Goal: Task Accomplishment & Management: Use online tool/utility

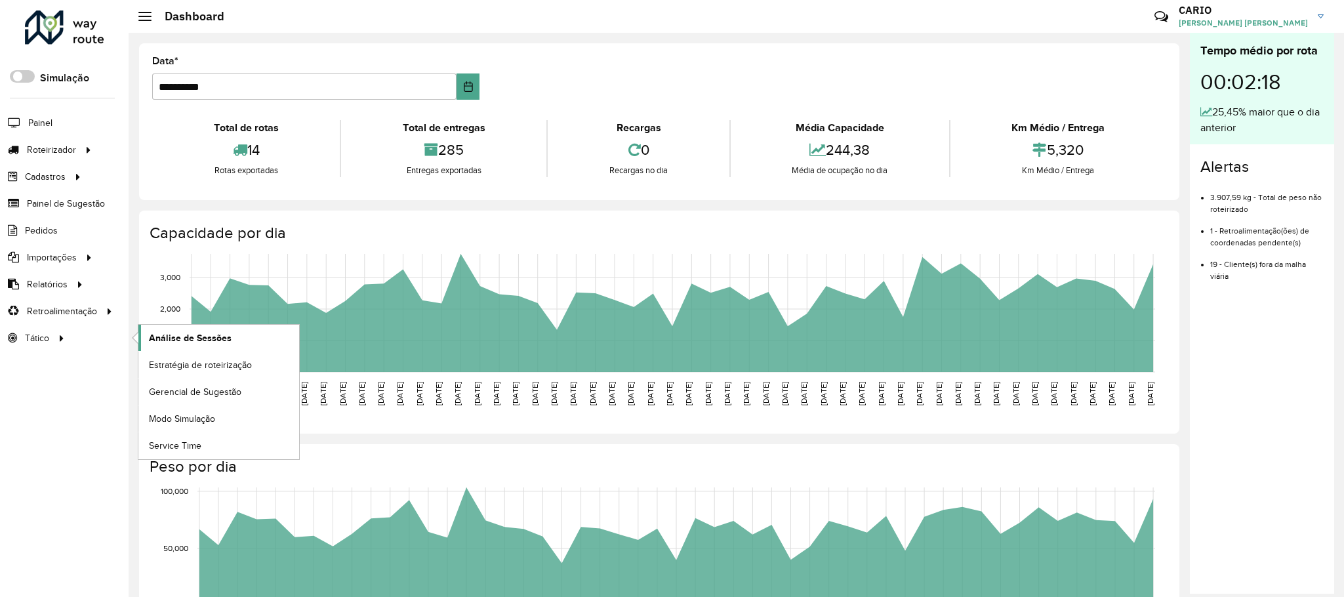
click at [175, 337] on span "Análise de Sessões" at bounding box center [190, 338] width 83 height 14
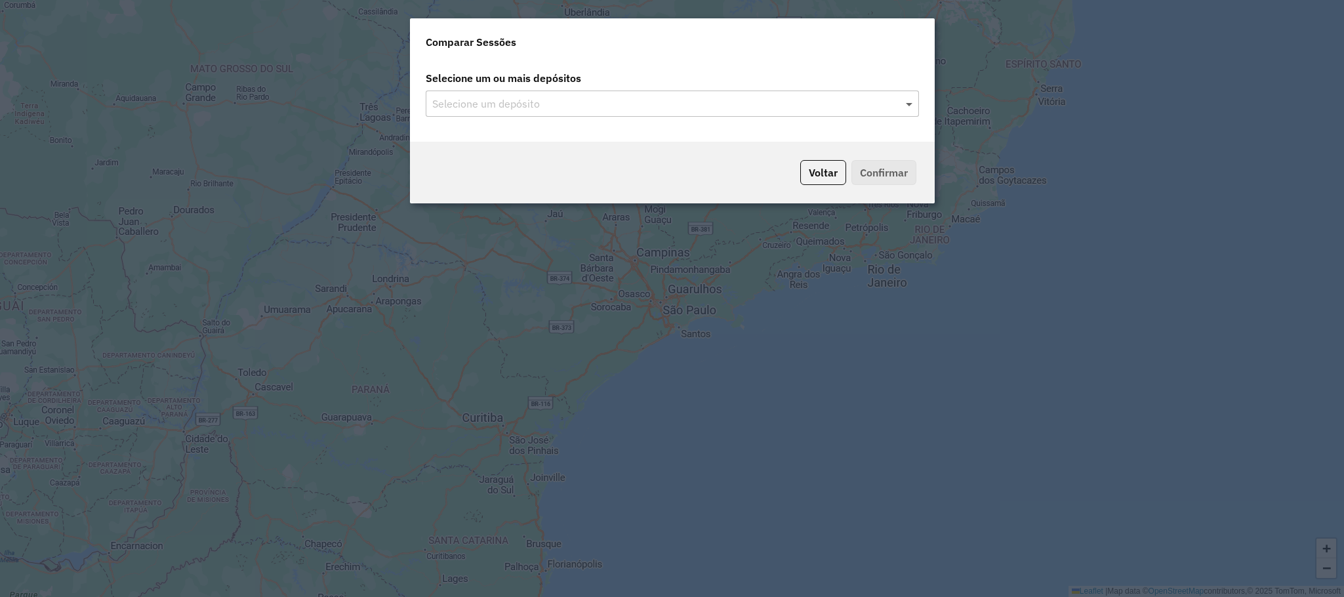
click at [904, 106] on span at bounding box center [911, 104] width 16 height 16
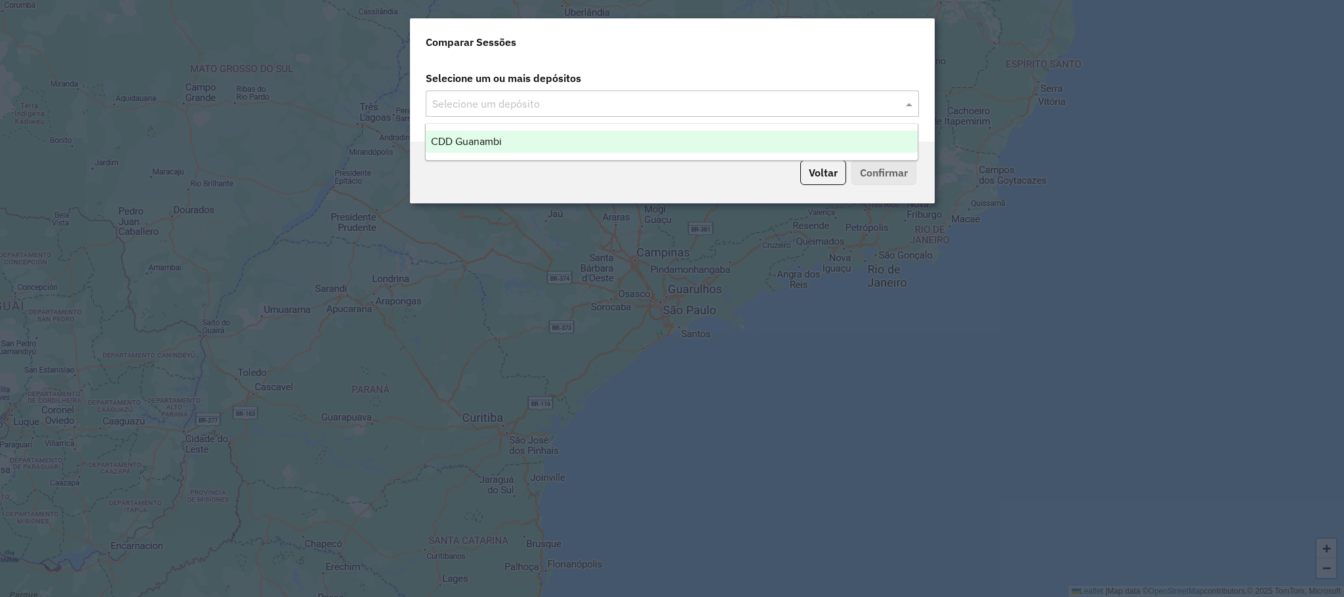
drag, startPoint x: 894, startPoint y: 99, endPoint x: 904, endPoint y: 99, distance: 10.5
click at [894, 99] on input "text" at bounding box center [666, 104] width 474 height 16
click at [721, 140] on div "CDD Guanambi" at bounding box center [672, 142] width 492 height 22
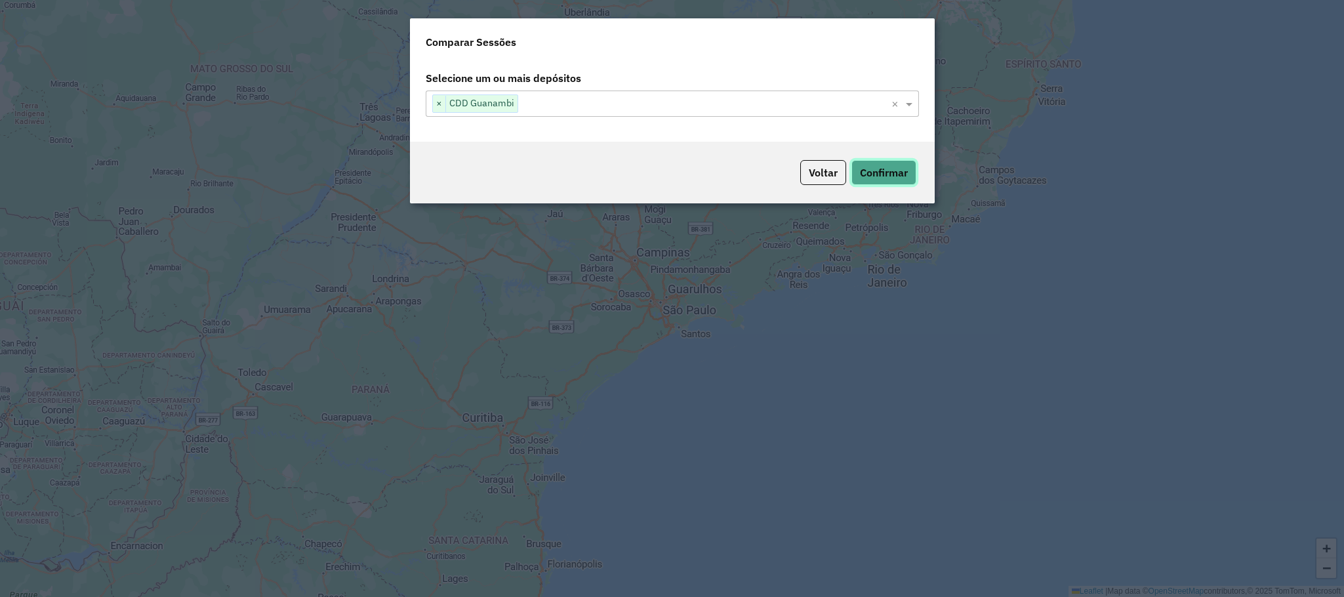
click at [888, 170] on button "Confirmar" at bounding box center [884, 172] width 65 height 25
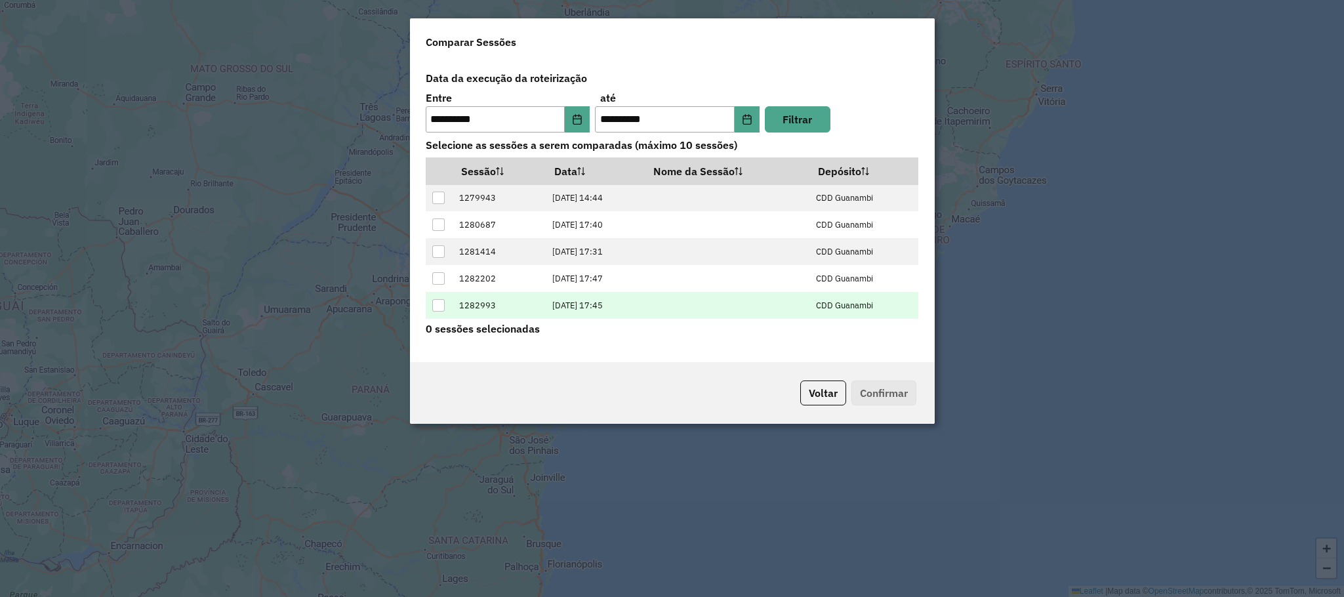
scroll to position [54, 0]
click at [438, 303] on div at bounding box center [438, 307] width 12 height 12
click at [894, 388] on button "Confirmar" at bounding box center [884, 393] width 65 height 25
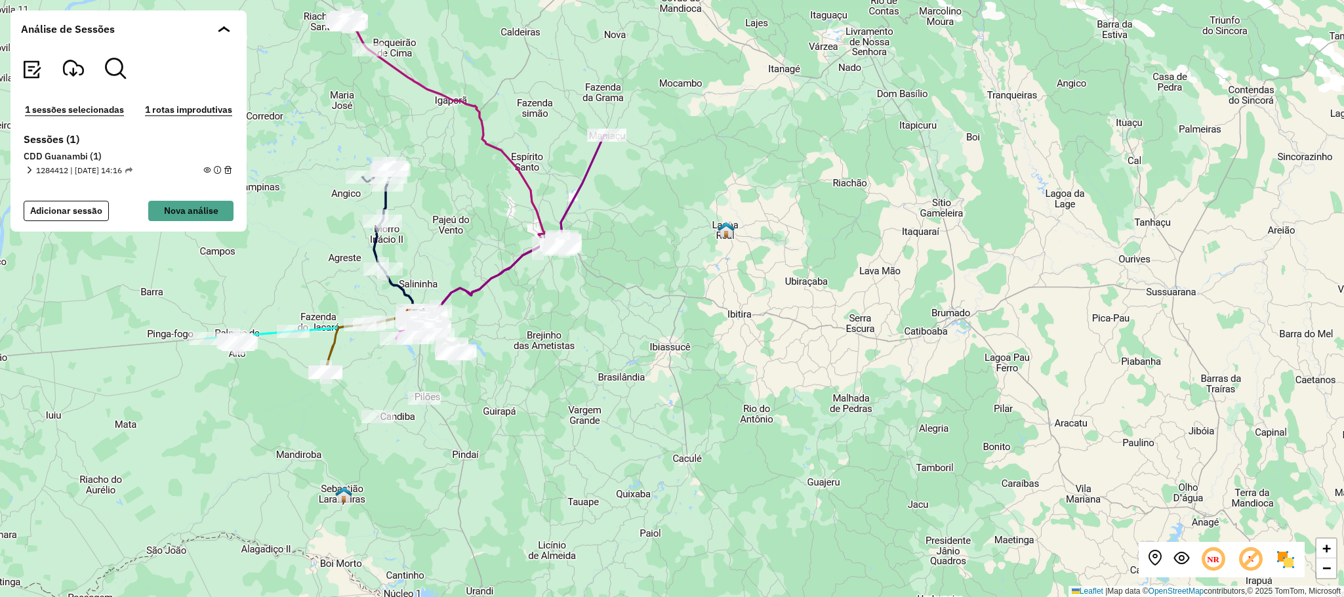
drag, startPoint x: 1053, startPoint y: 382, endPoint x: 721, endPoint y: 402, distance: 332.5
click at [726, 400] on div "+ − Leaflet | Map data © OpenStreetMap contributors,© 2025 TomTom, Microsoft" at bounding box center [672, 298] width 1344 height 597
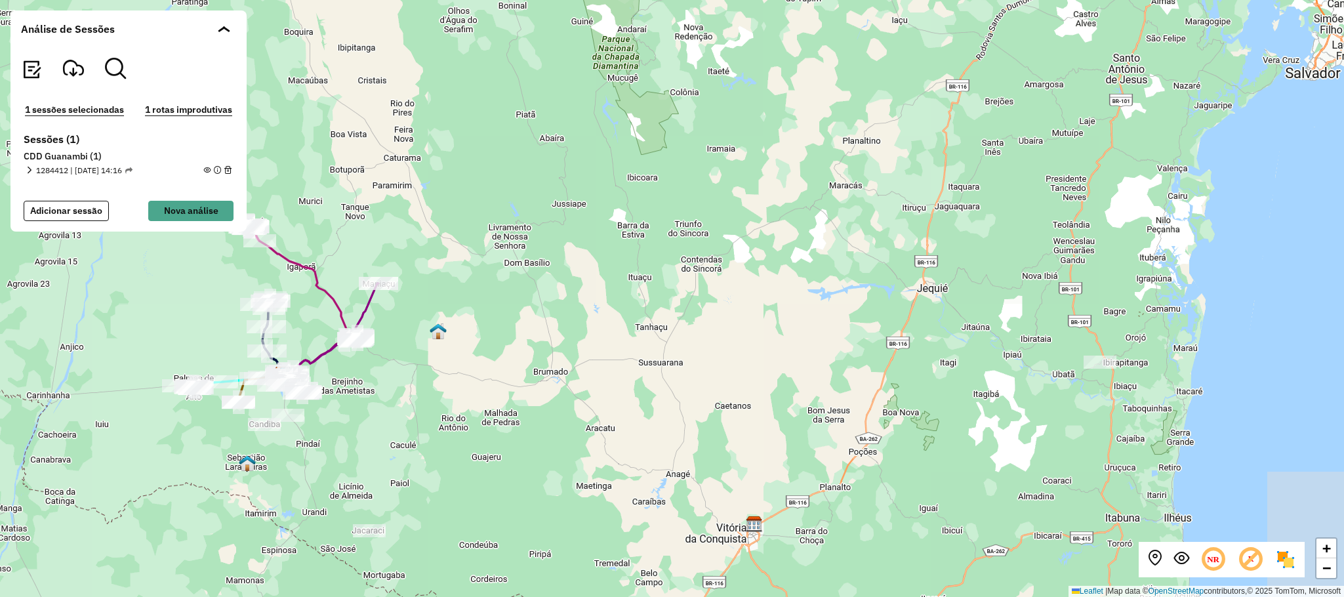
drag, startPoint x: 991, startPoint y: 375, endPoint x: 730, endPoint y: 390, distance: 260.9
click at [730, 390] on div "+ − Leaflet | Map data © OpenStreetMap contributors,© 2025 TomTom, Microsoft" at bounding box center [672, 298] width 1344 height 597
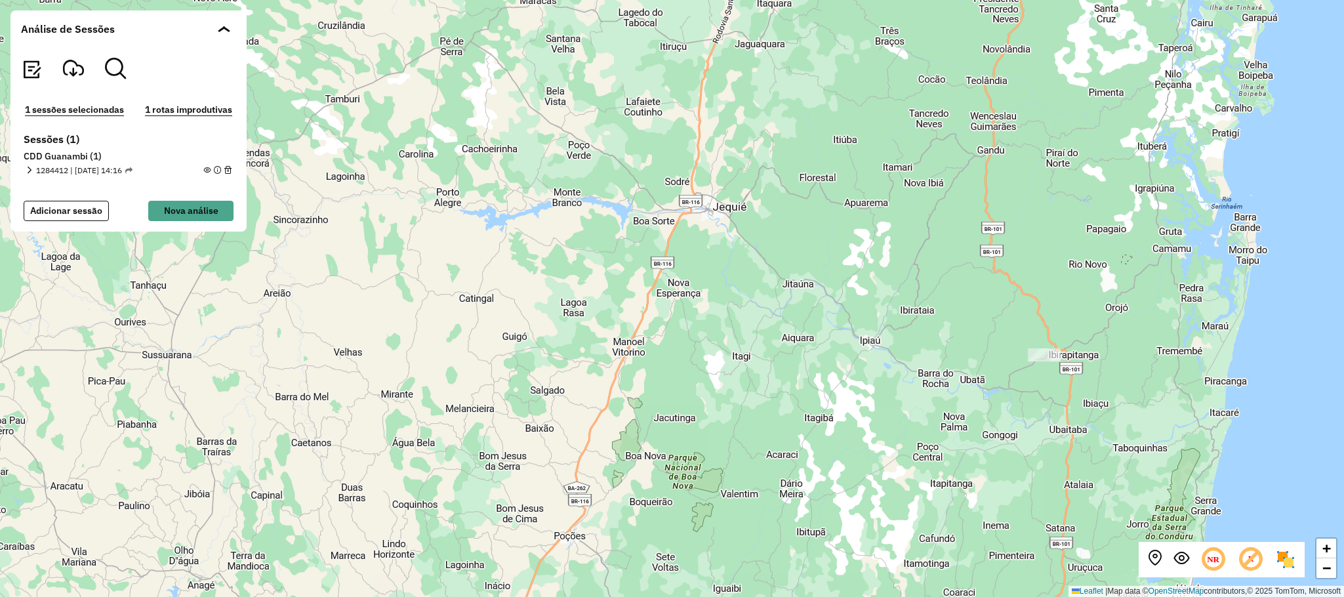
drag, startPoint x: 1102, startPoint y: 363, endPoint x: 1083, endPoint y: 358, distance: 20.2
click at [1085, 358] on div "+ − Leaflet | Map data © OpenStreetMap contributors,© 2025 TomTom, Microsoft" at bounding box center [672, 298] width 1344 height 597
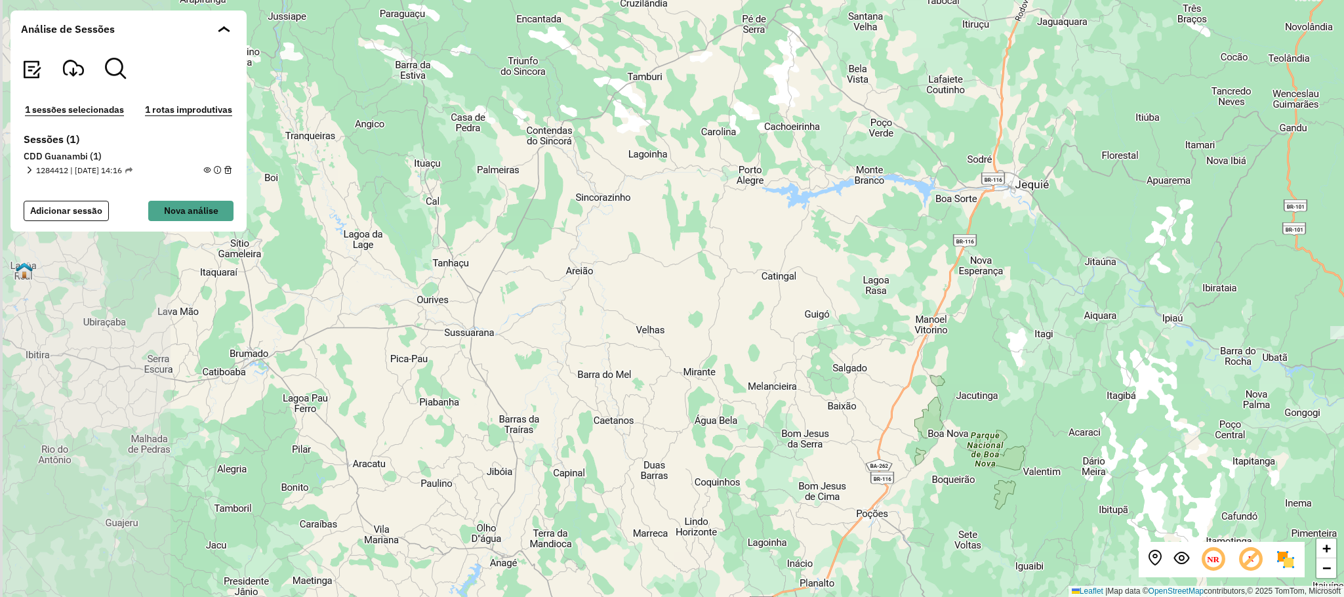
drag, startPoint x: 606, startPoint y: 359, endPoint x: 930, endPoint y: 352, distance: 323.5
click at [923, 356] on div "+ − Leaflet | Map data © OpenStreetMap contributors,© 2025 TomTom, Microsoft" at bounding box center [672, 298] width 1344 height 597
